Goal: Task Accomplishment & Management: Complete application form

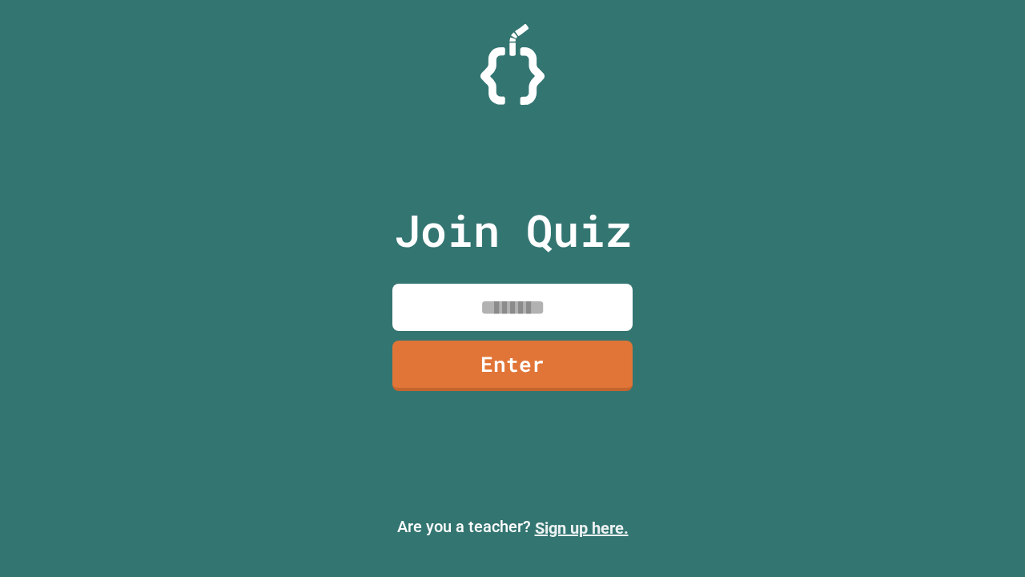
click at [582, 528] on link "Sign up here." at bounding box center [582, 527] width 94 height 19
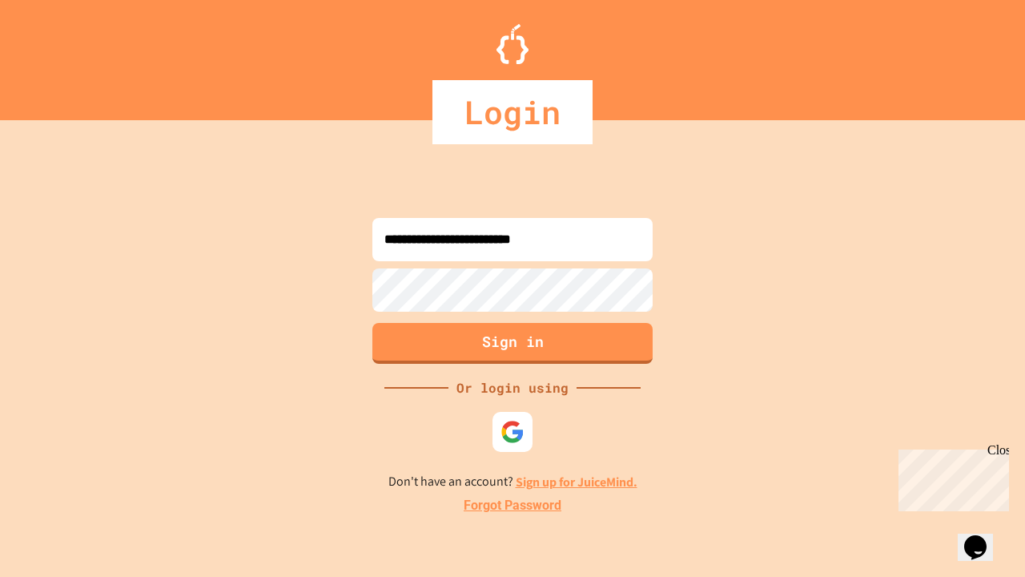
type input "**********"
